Goal: Task Accomplishment & Management: Use online tool/utility

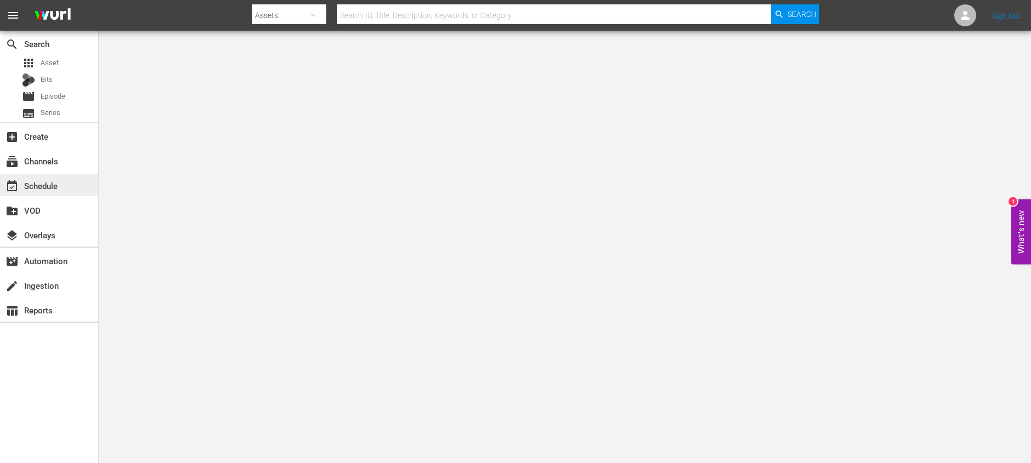
click at [64, 182] on div "event_available Schedule" at bounding box center [49, 185] width 98 height 22
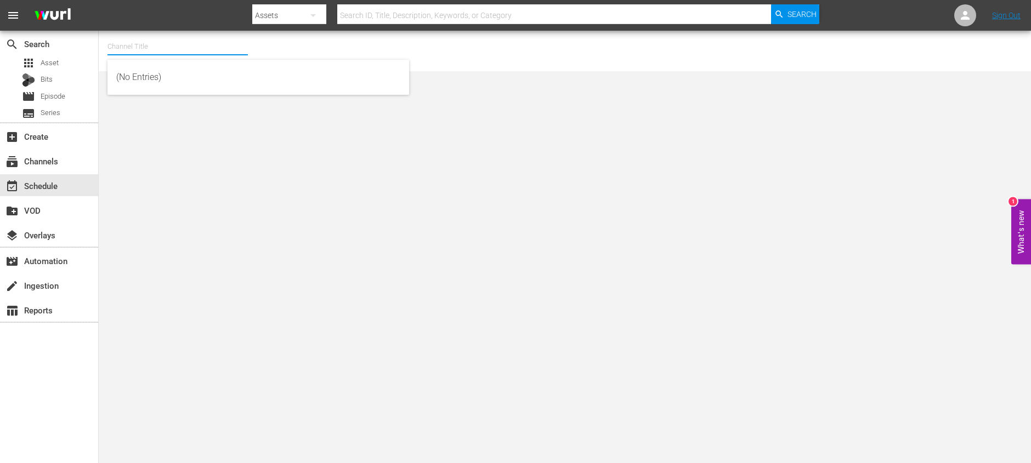
click at [117, 47] on input "text" at bounding box center [177, 46] width 140 height 26
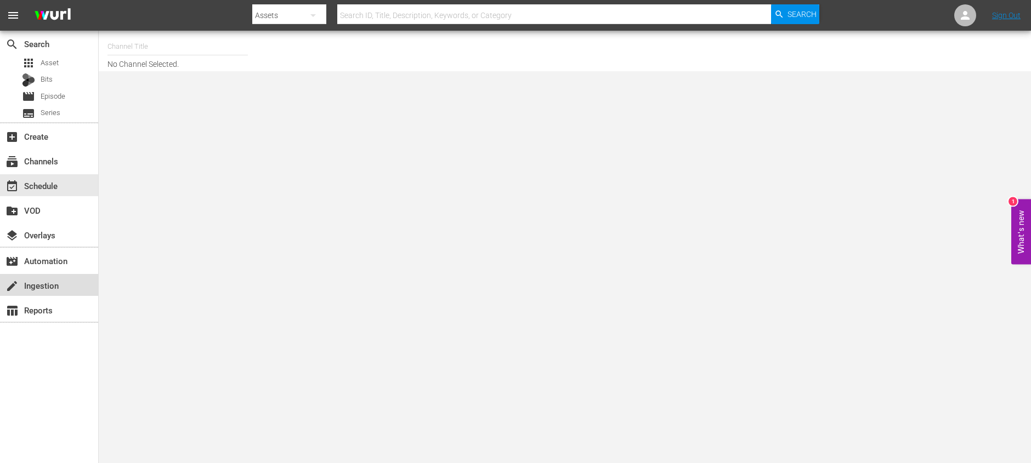
click at [58, 286] on div "create Ingestion" at bounding box center [30, 284] width 61 height 10
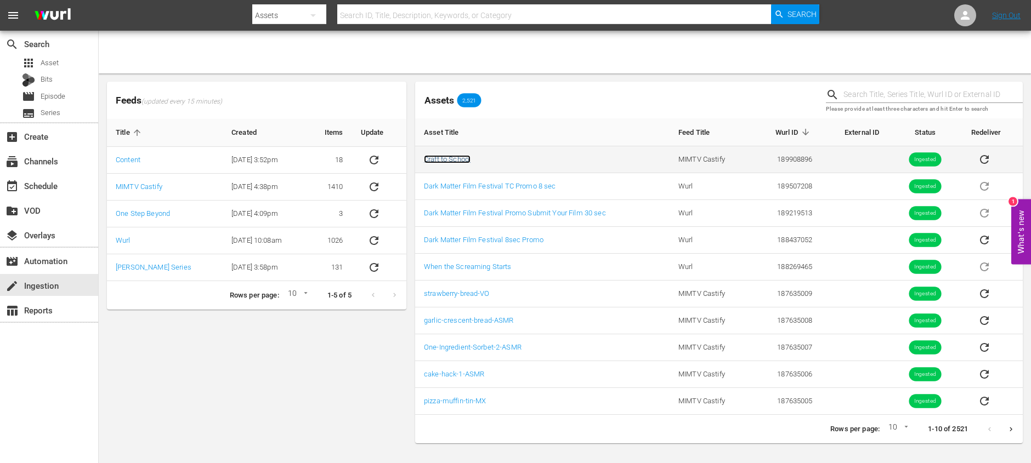
click at [466, 162] on link "Craft to School" at bounding box center [447, 159] width 47 height 8
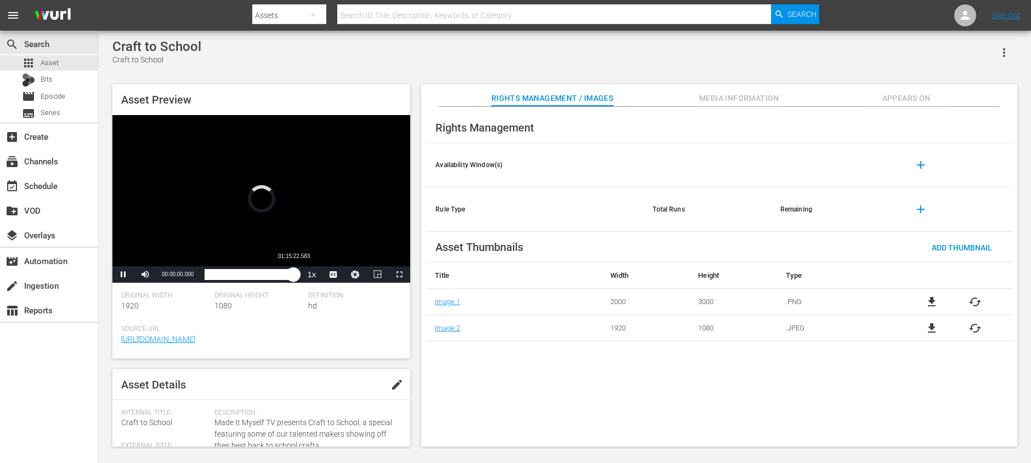
click at [293, 275] on div "Loaded : 0.13% 01:15:22.583 00:00:00.000" at bounding box center [249, 274] width 90 height 11
click at [294, 275] on div "01:16:46.399" at bounding box center [249, 274] width 90 height 11
click at [399, 275] on span "Video Player" at bounding box center [399, 275] width 0 height 0
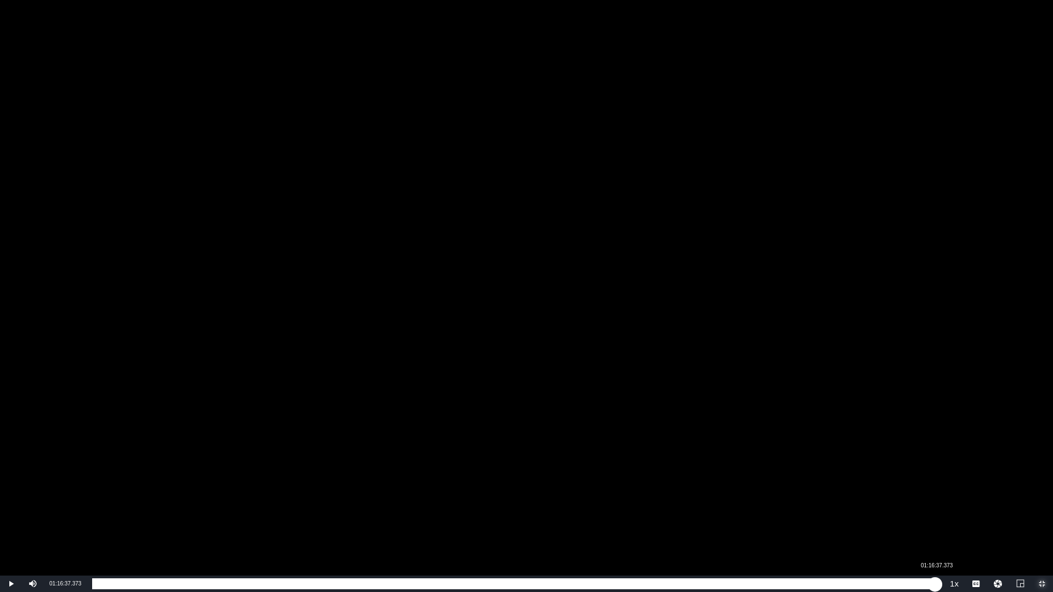
click at [935, 463] on div "01:16:31.195" at bounding box center [513, 583] width 843 height 11
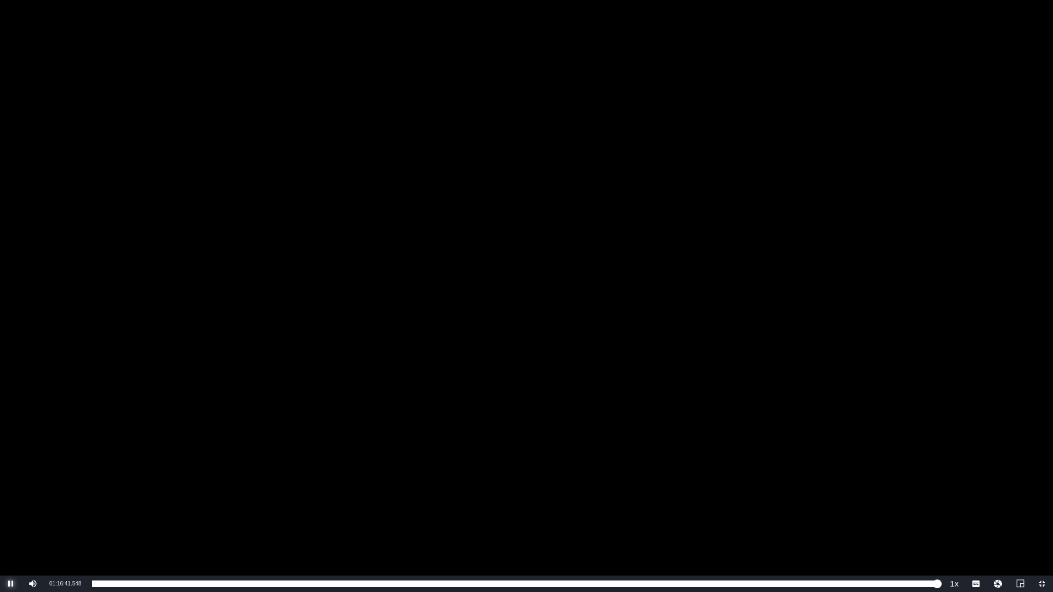
click at [11, 463] on span "Video Player" at bounding box center [11, 584] width 0 height 0
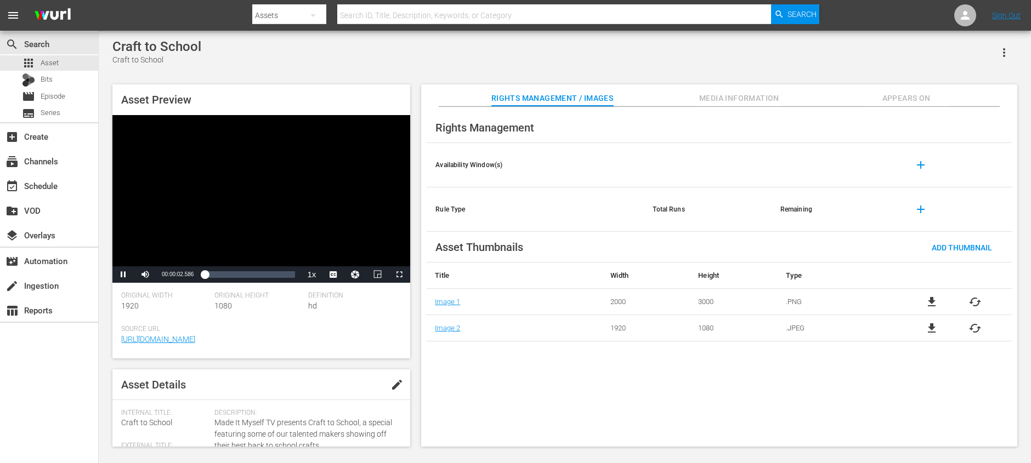
click at [189, 138] on div "Video Player" at bounding box center [261, 190] width 298 height 151
click at [42, 289] on div "create Ingestion" at bounding box center [30, 284] width 61 height 10
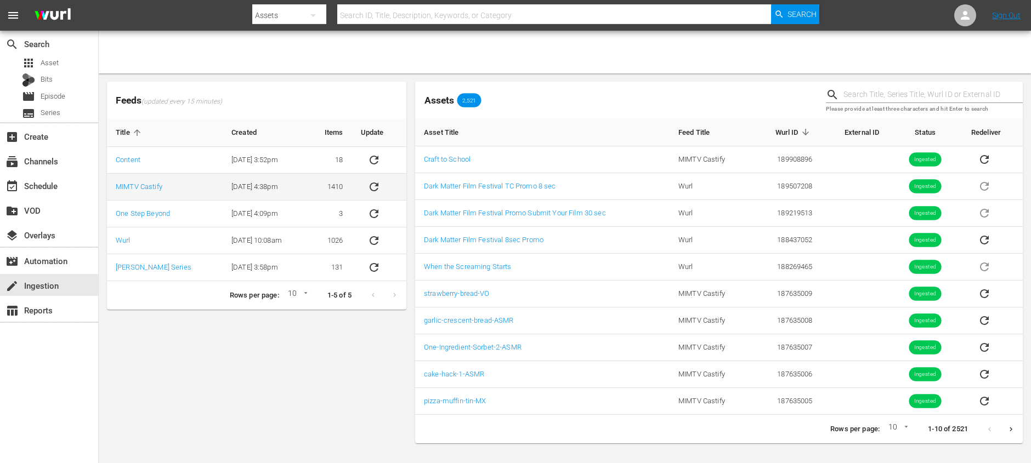
click at [374, 185] on icon "sticky table" at bounding box center [373, 187] width 9 height 9
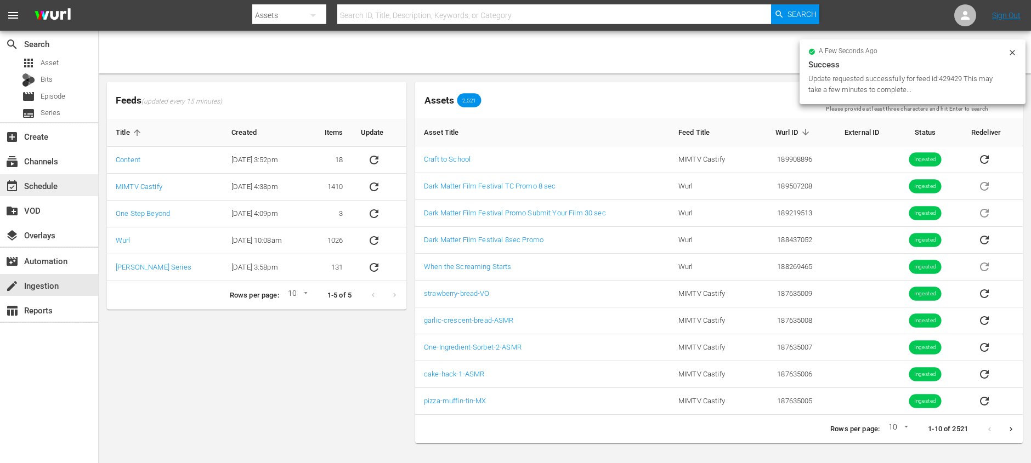
click at [52, 179] on div "event_available Schedule" at bounding box center [30, 184] width 61 height 10
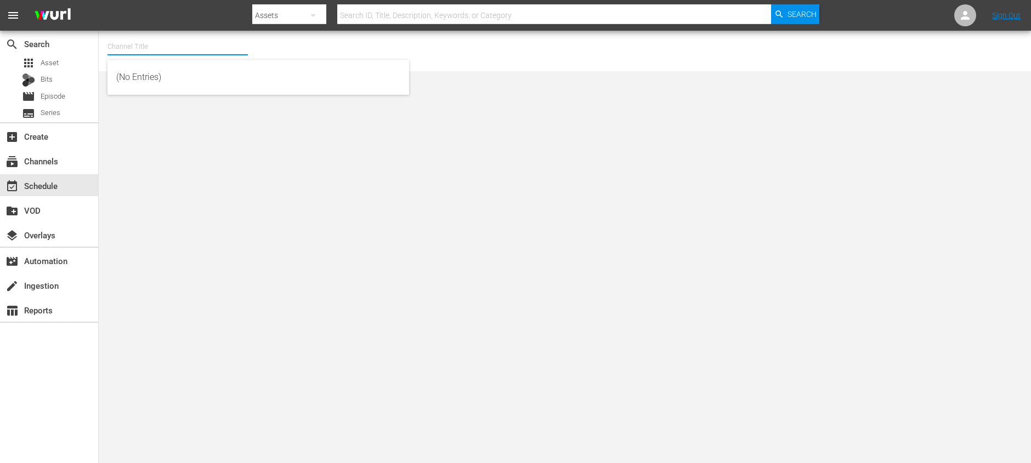
click at [229, 52] on input "text" at bounding box center [177, 46] width 140 height 26
click at [192, 83] on div "Made It Myself TV (1876 - tricoast_tv_madeitmyselftv_1)" at bounding box center [258, 77] width 284 height 26
type input "Made It Myself TV (1876 - tricoast_tv_madeitmyselftv_1)"
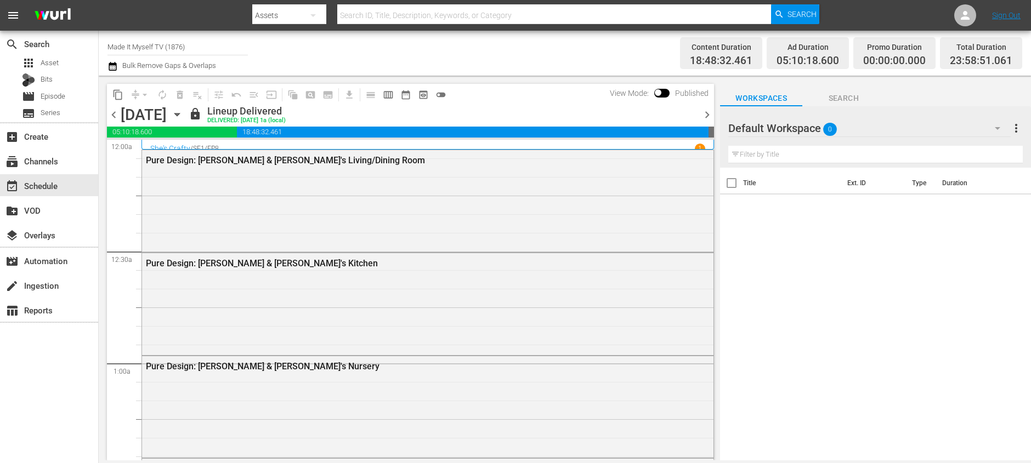
click at [183, 116] on icon "button" at bounding box center [177, 115] width 12 height 12
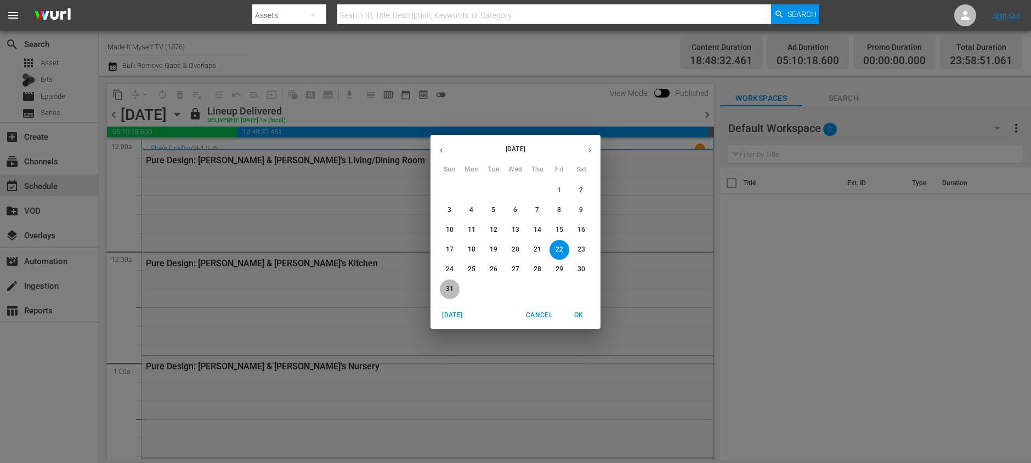
click at [452, 288] on p "31" at bounding box center [450, 289] width 8 height 9
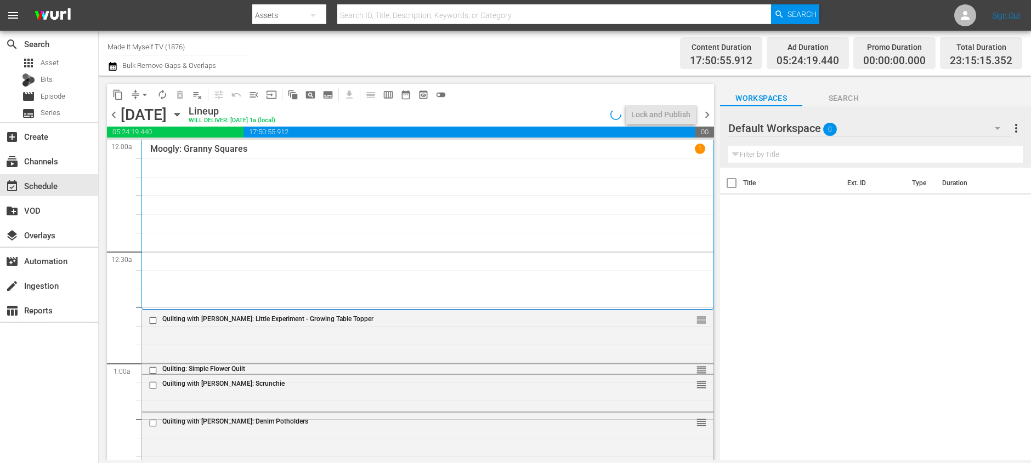
click at [704, 115] on span "chevron_right" at bounding box center [707, 115] width 14 height 14
